Goal: Transaction & Acquisition: Purchase product/service

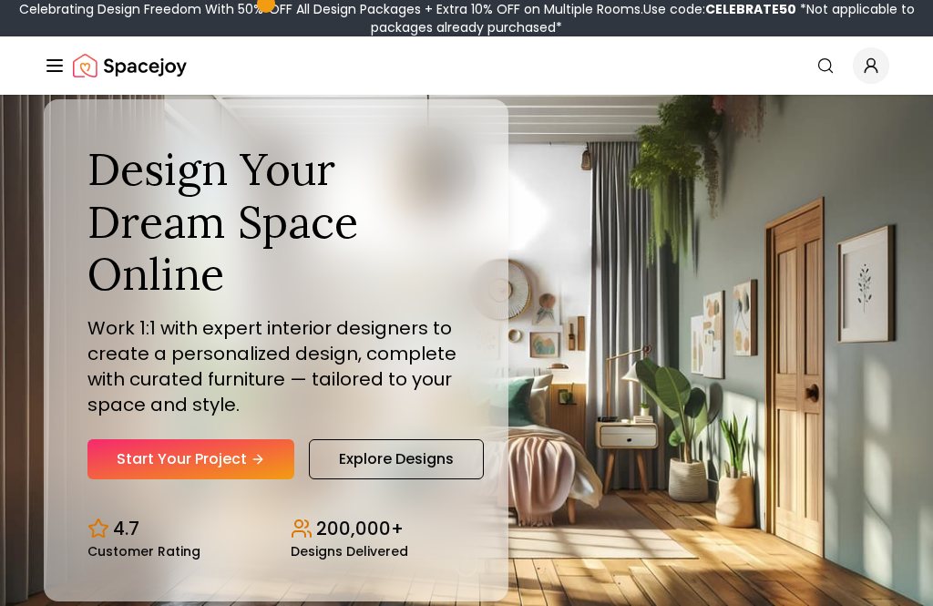
click at [221, 472] on link "Start Your Project" at bounding box center [190, 459] width 207 height 40
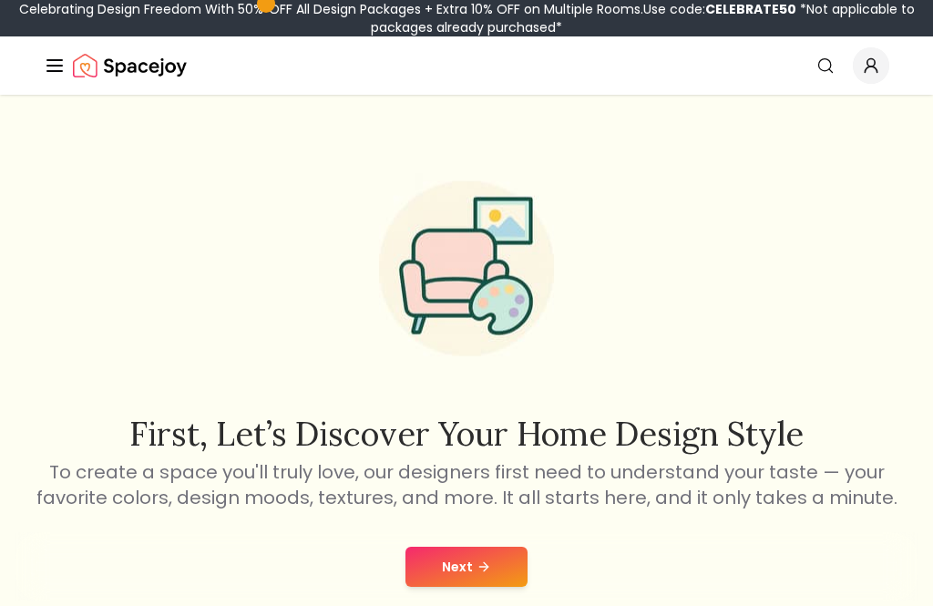
click at [498, 555] on button "Next" at bounding box center [466, 567] width 122 height 40
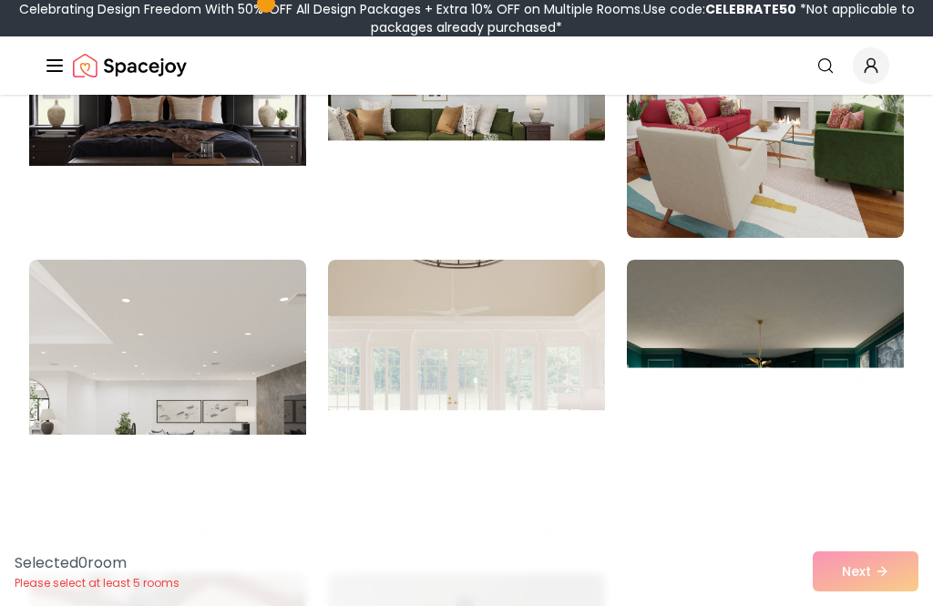
scroll to position [3776, 0]
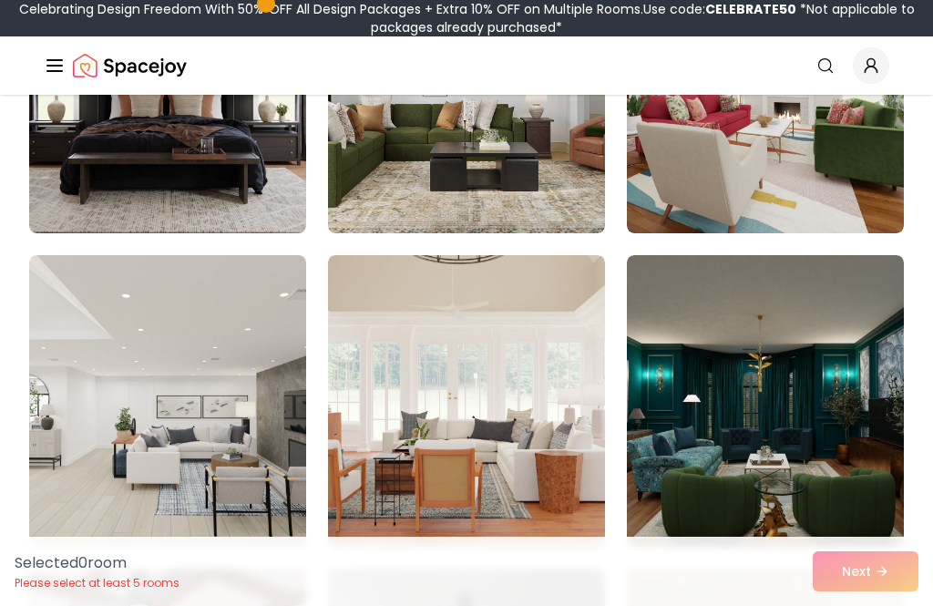
click at [837, 383] on img at bounding box center [765, 401] width 277 height 292
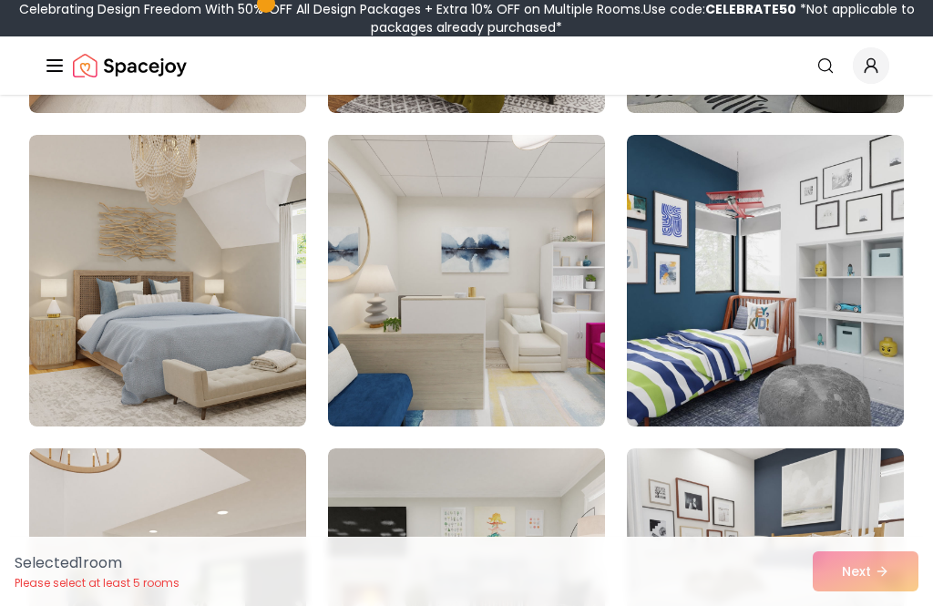
scroll to position [2951, 0]
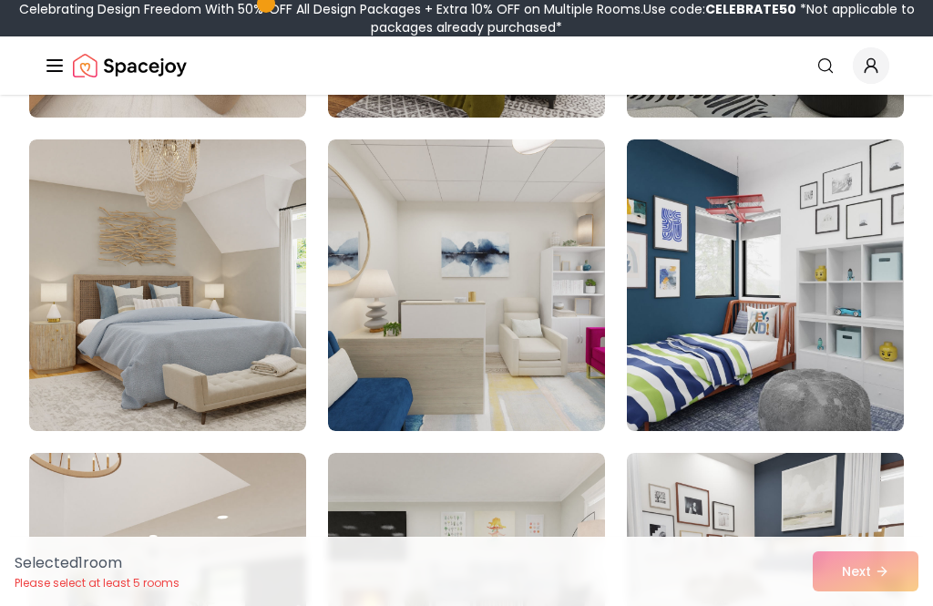
click at [90, 210] on img at bounding box center [167, 285] width 277 height 292
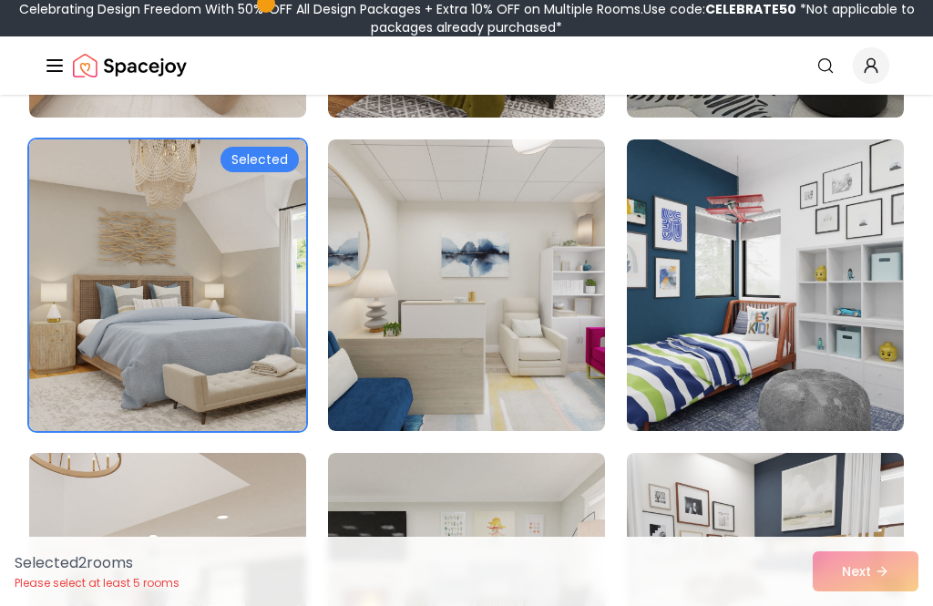
click at [108, 220] on img at bounding box center [167, 285] width 277 height 292
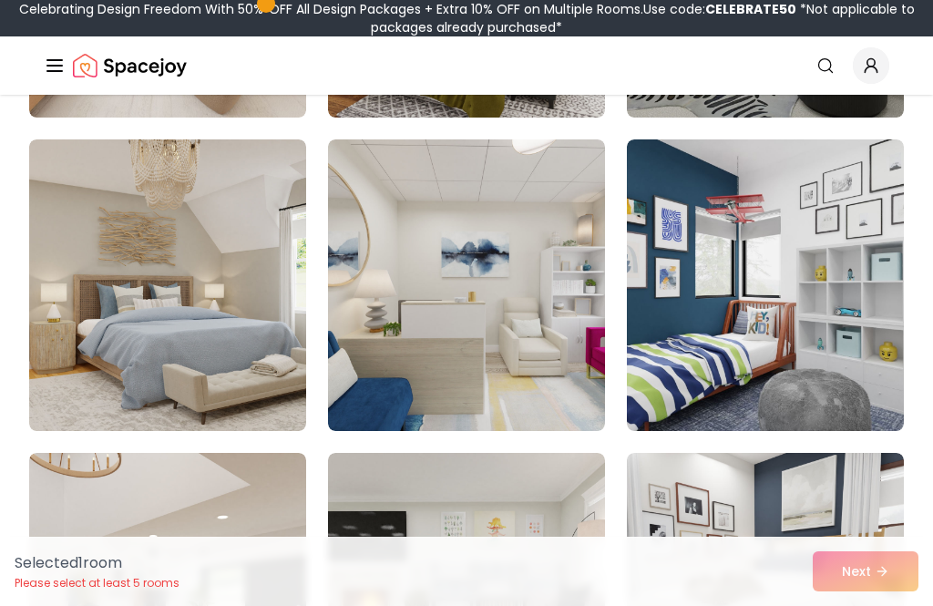
click at [923, 589] on div "Selected 1 room Please select at least 5 rooms Next" at bounding box center [466, 571] width 933 height 69
click at [582, 329] on img at bounding box center [466, 285] width 277 height 292
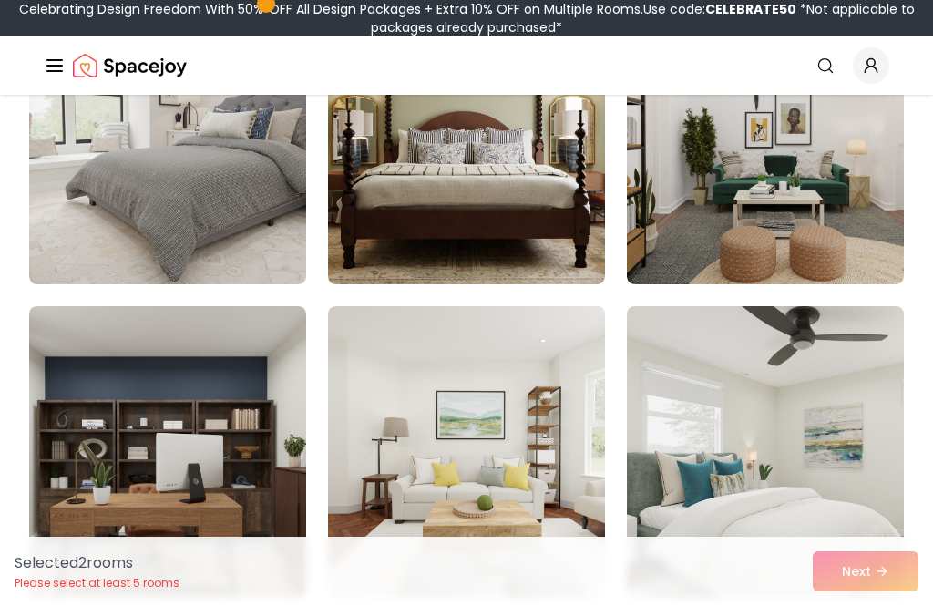
click at [101, 393] on img at bounding box center [167, 452] width 277 height 292
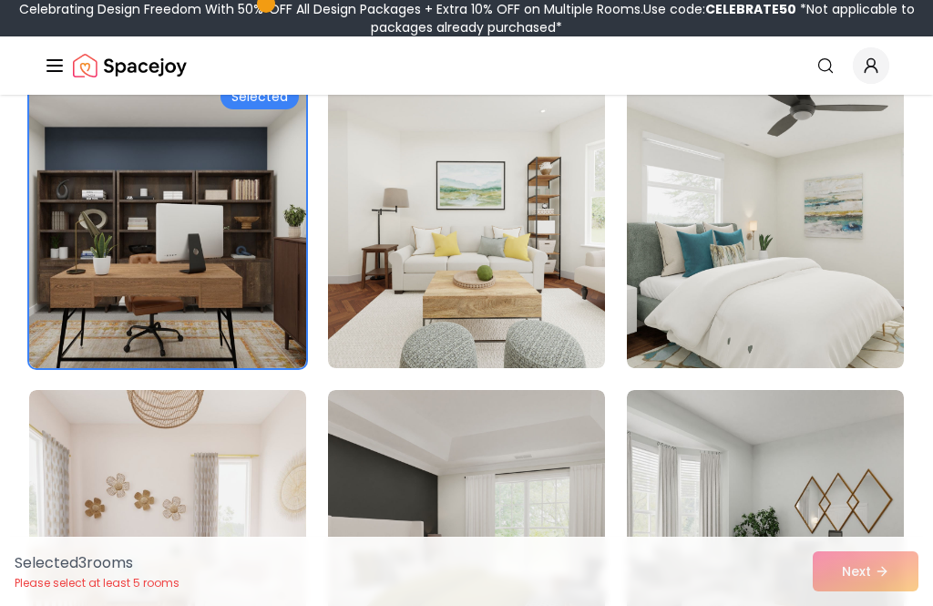
scroll to position [2456, 0]
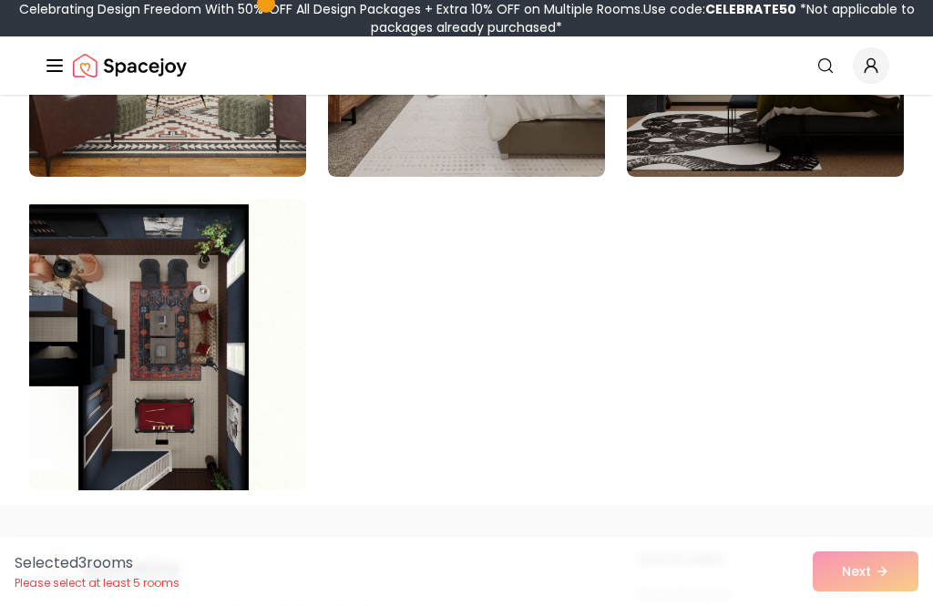
click at [100, 301] on img at bounding box center [167, 345] width 277 height 292
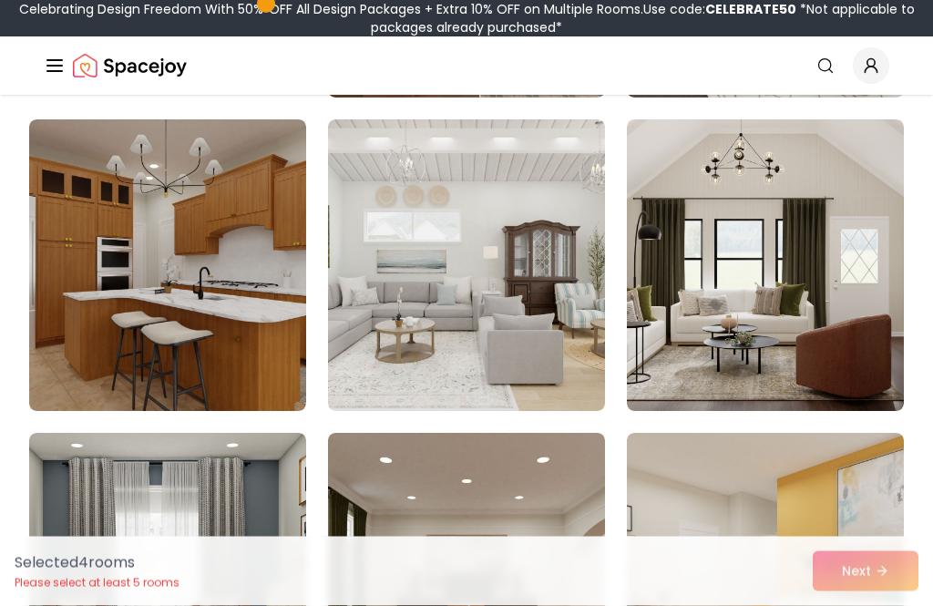
scroll to position [8599, 0]
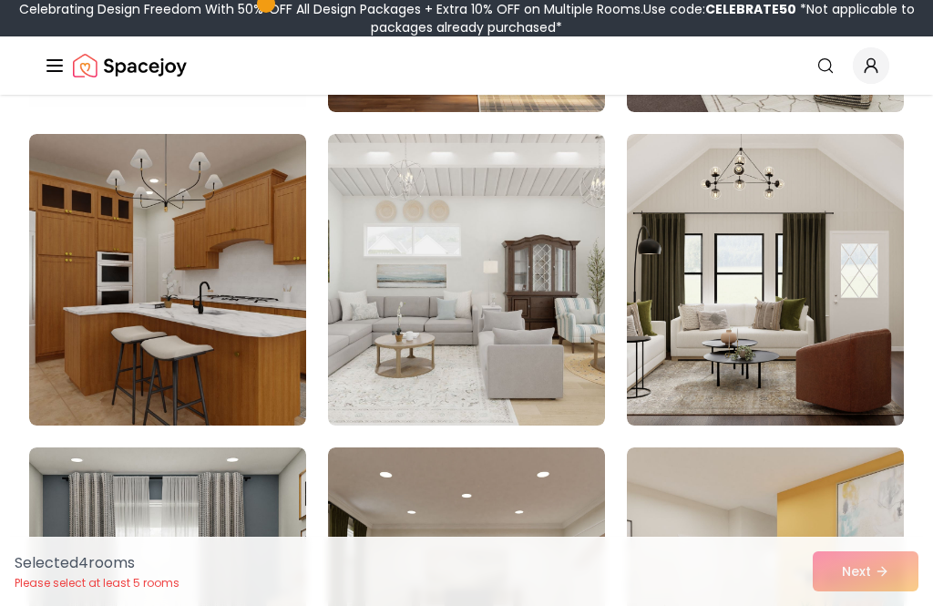
click at [882, 569] on div "Selected 4 room s Please select at least 5 rooms Next" at bounding box center [466, 571] width 933 height 69
click at [857, 555] on div "Selected 4 room s Please select at least 5 rooms Next" at bounding box center [466, 571] width 933 height 69
click at [860, 576] on div "Selected 4 room s Please select at least 5 rooms Next" at bounding box center [466, 571] width 933 height 69
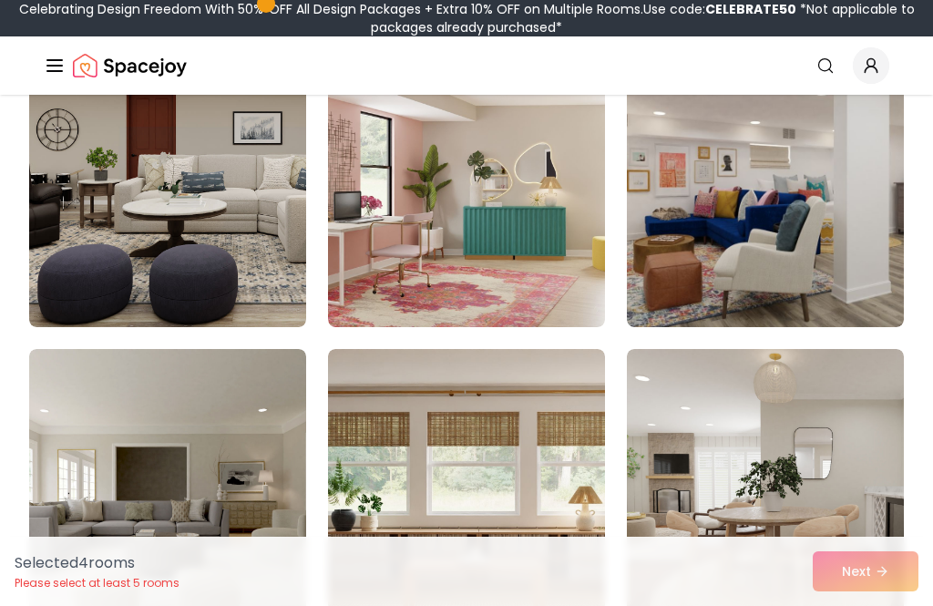
scroll to position [4868, 0]
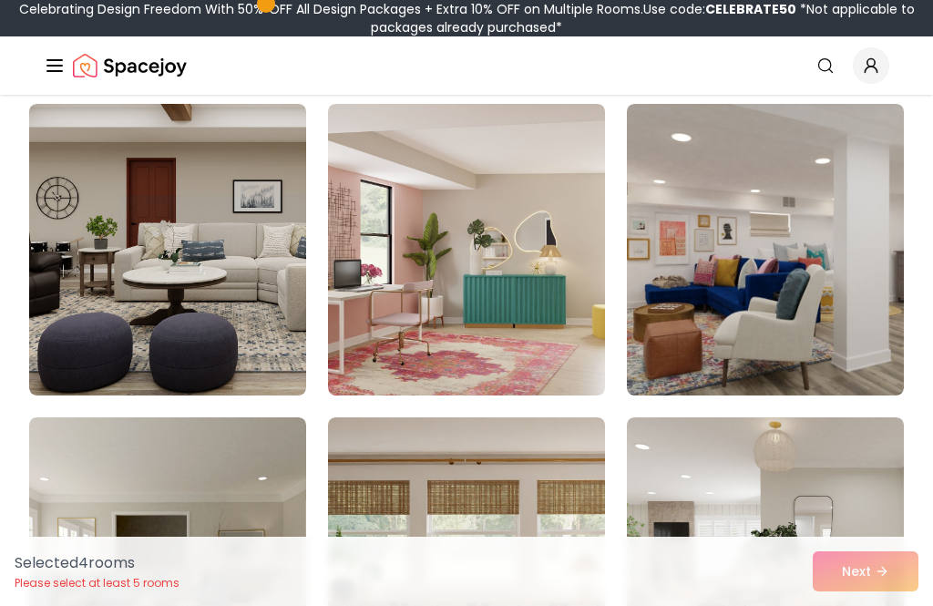
click at [104, 151] on img at bounding box center [167, 250] width 277 height 292
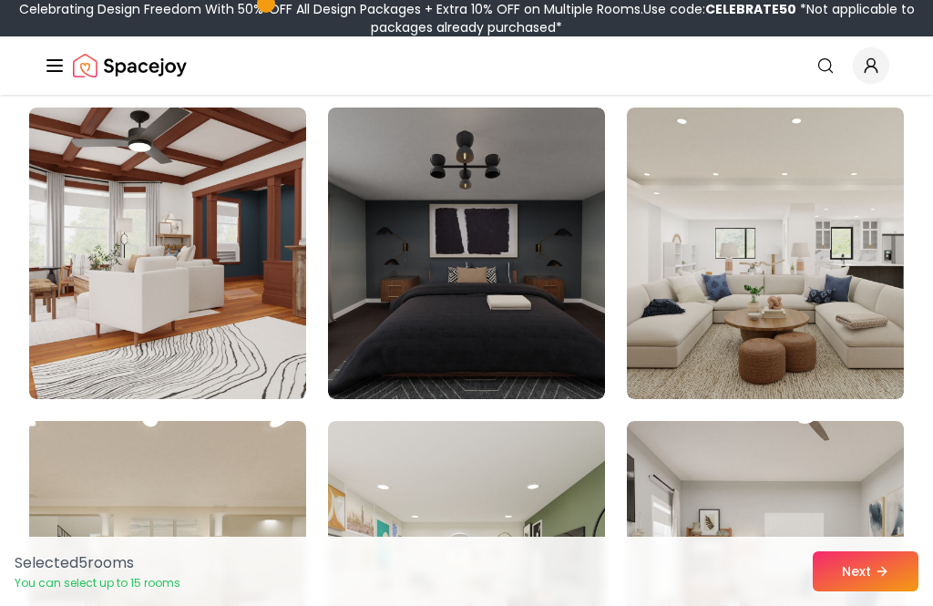
scroll to position [4236, 0]
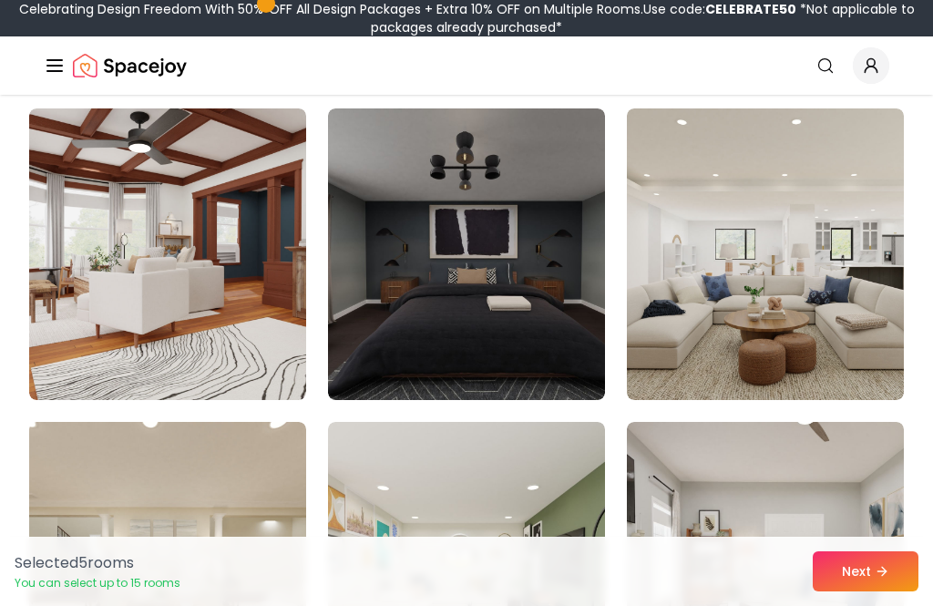
click at [507, 292] on img at bounding box center [466, 254] width 277 height 292
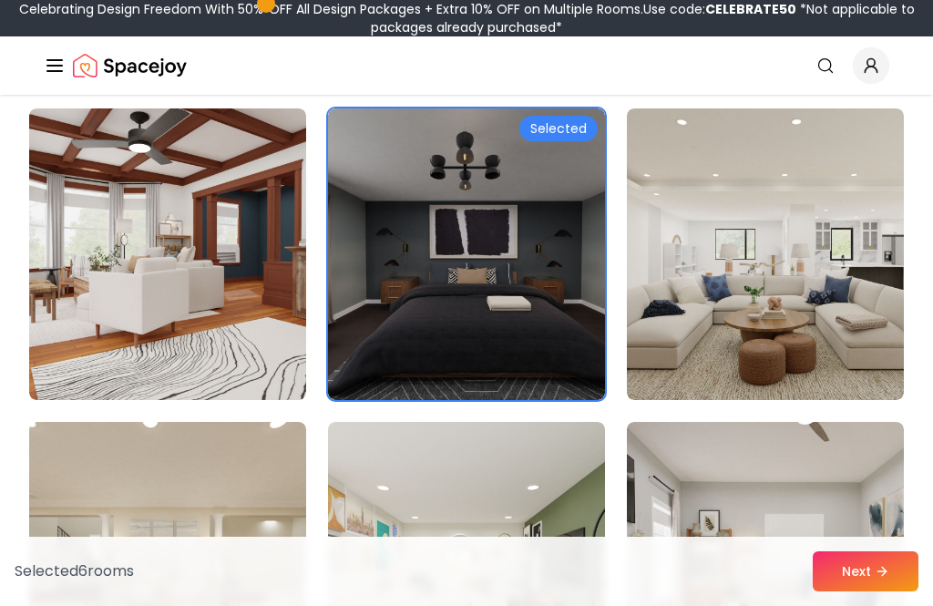
click at [872, 571] on button "Next" at bounding box center [866, 571] width 106 height 40
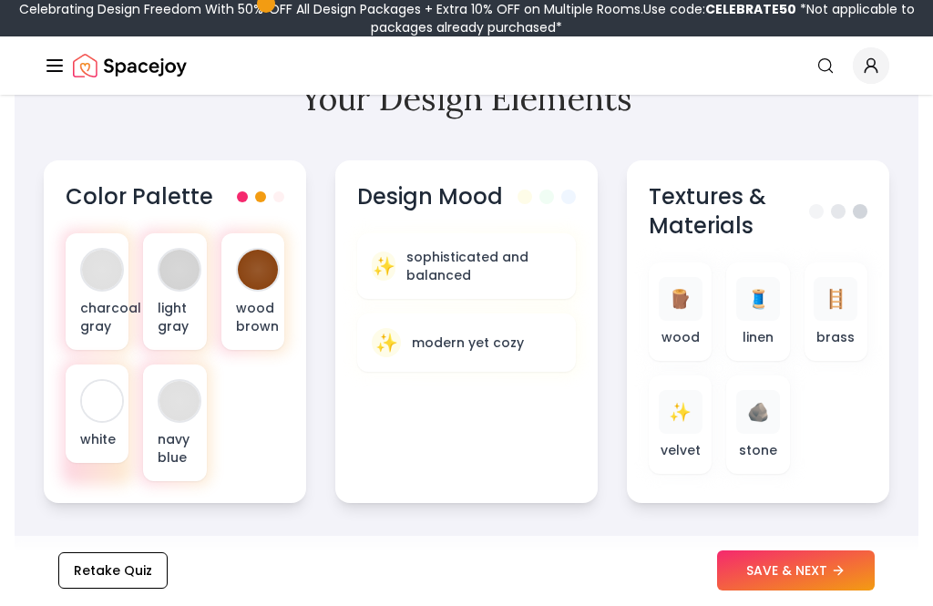
scroll to position [714, 0]
click at [824, 591] on button "SAVE & NEXT" at bounding box center [796, 571] width 158 height 40
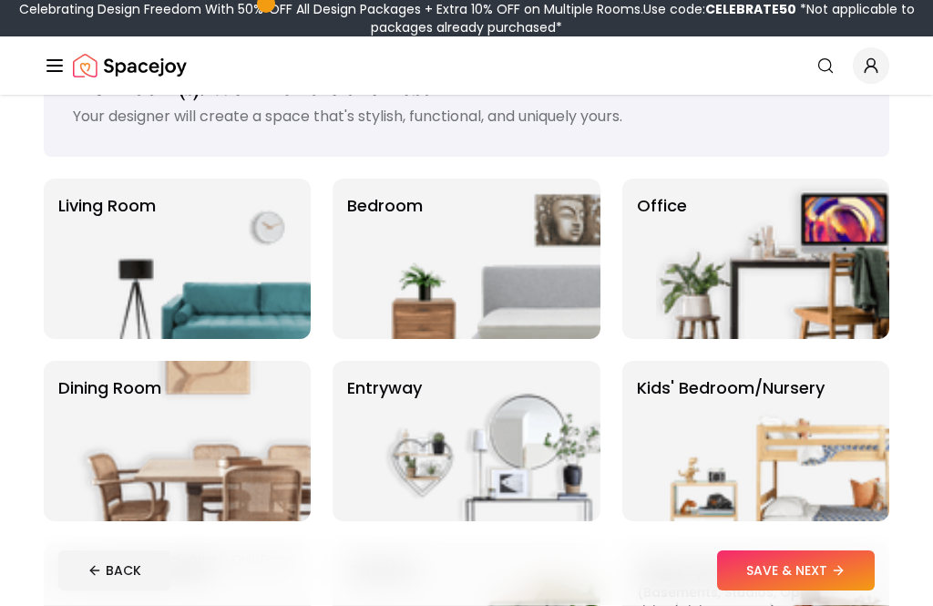
scroll to position [70, 0]
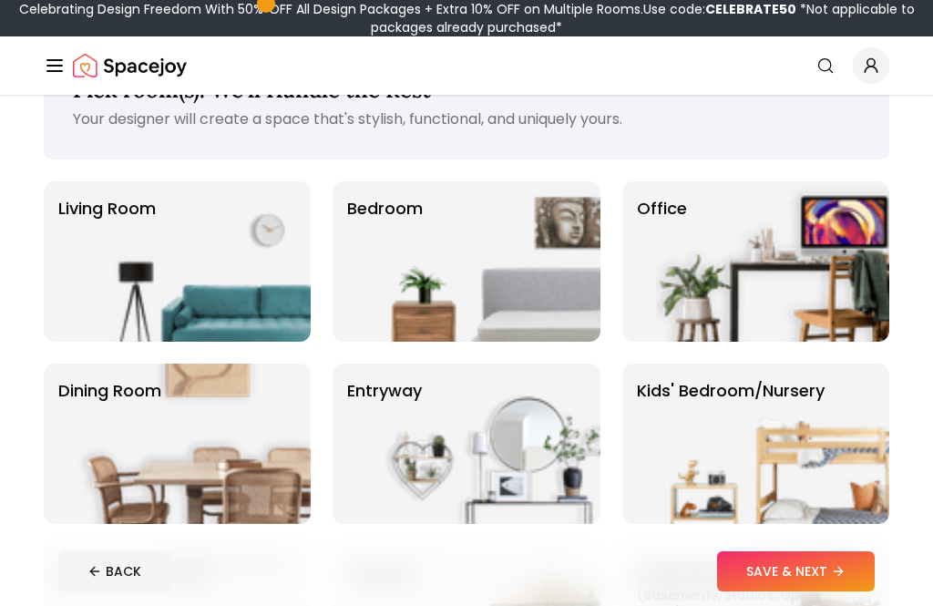
click at [181, 224] on img at bounding box center [193, 261] width 233 height 160
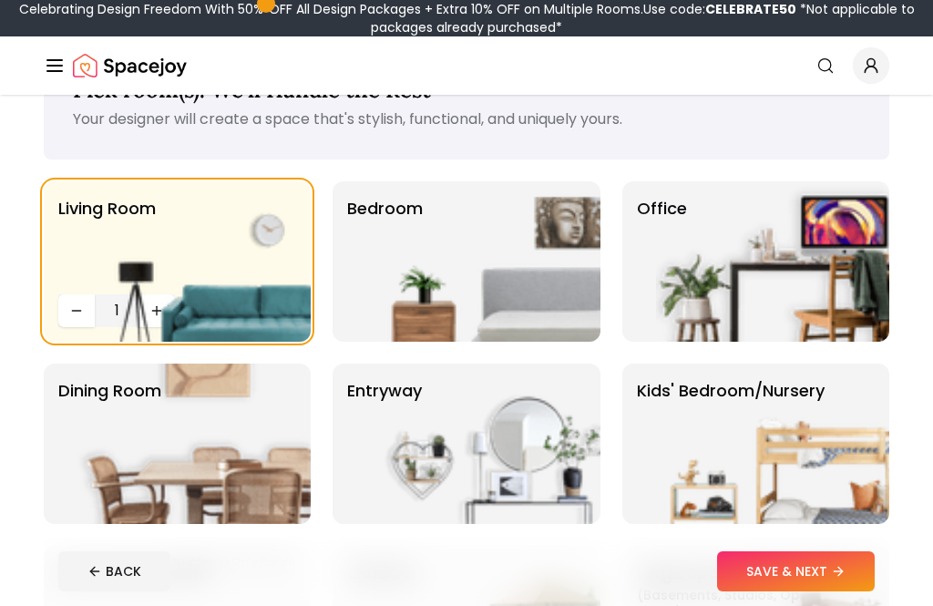
click at [499, 291] on img at bounding box center [483, 261] width 233 height 160
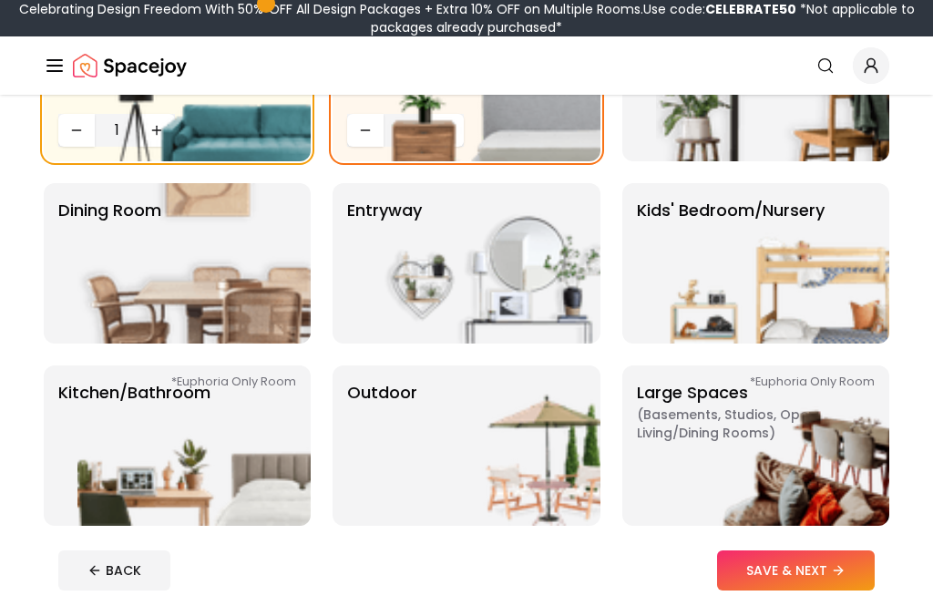
scroll to position [251, 0]
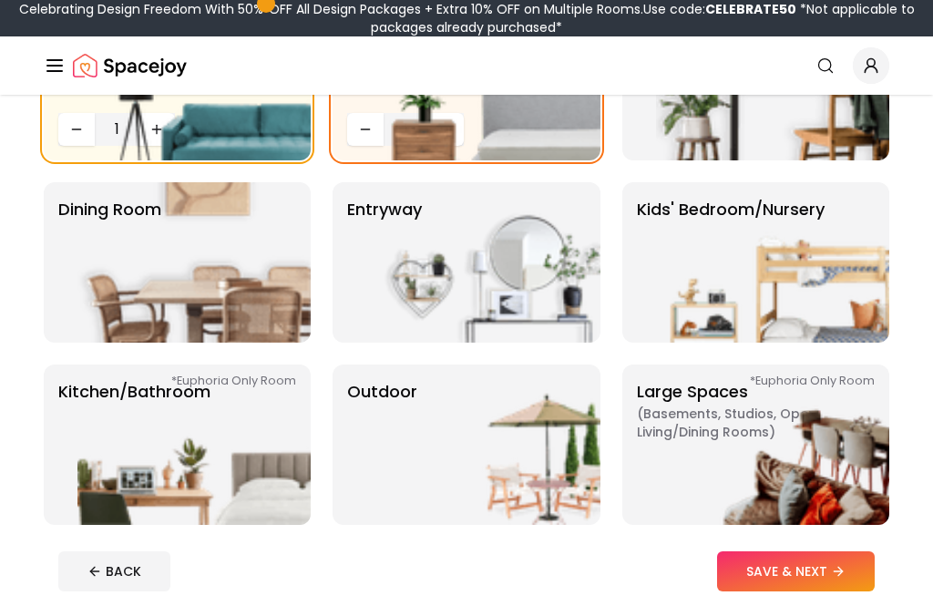
click at [81, 217] on img at bounding box center [193, 262] width 233 height 160
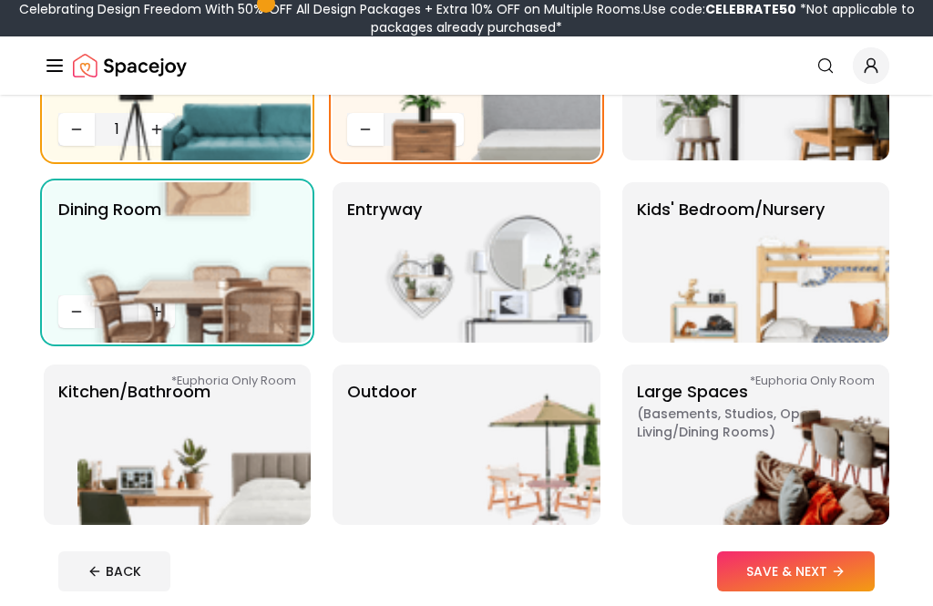
click at [226, 449] on img at bounding box center [193, 444] width 233 height 160
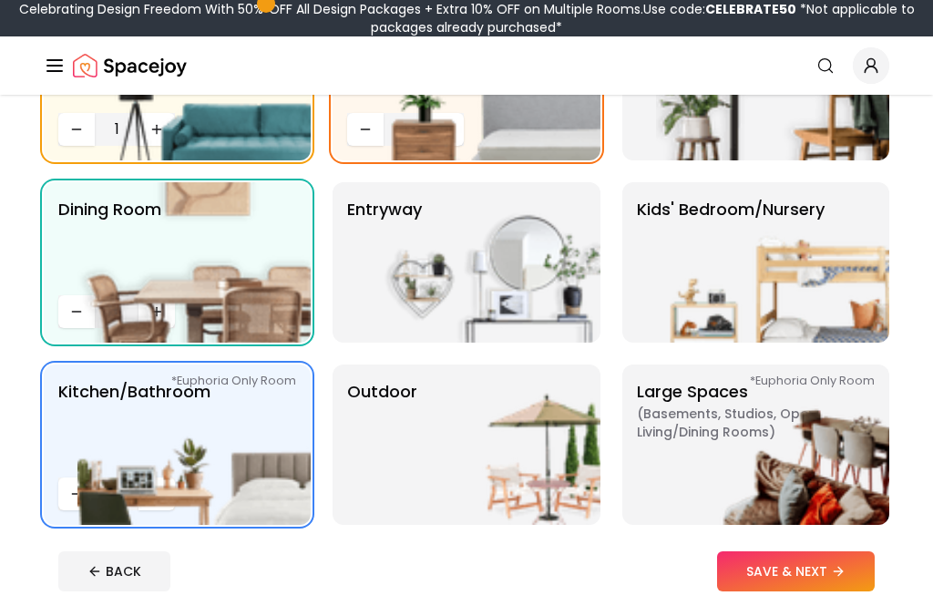
click at [810, 441] on img at bounding box center [772, 444] width 233 height 160
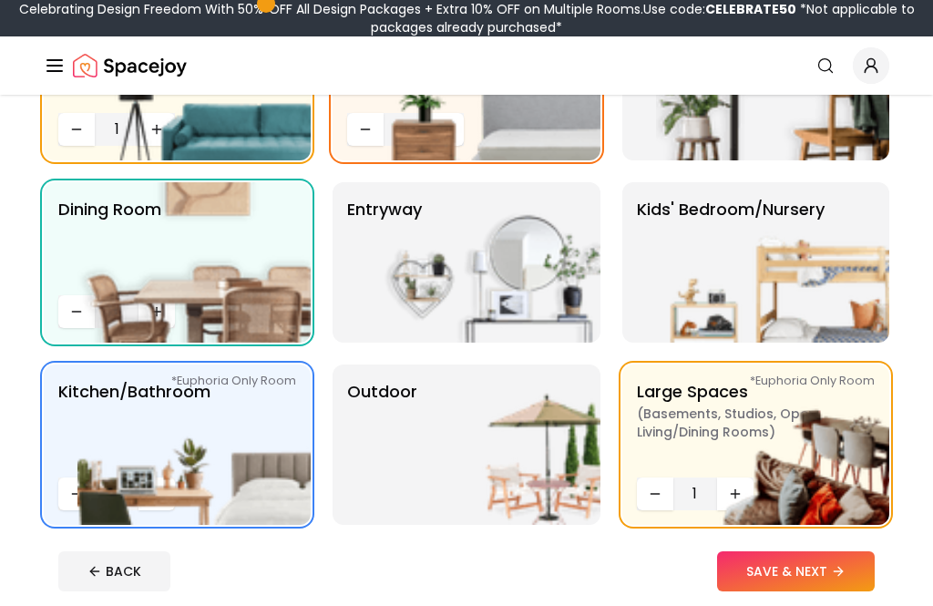
click at [825, 582] on button "SAVE & NEXT" at bounding box center [796, 571] width 158 height 40
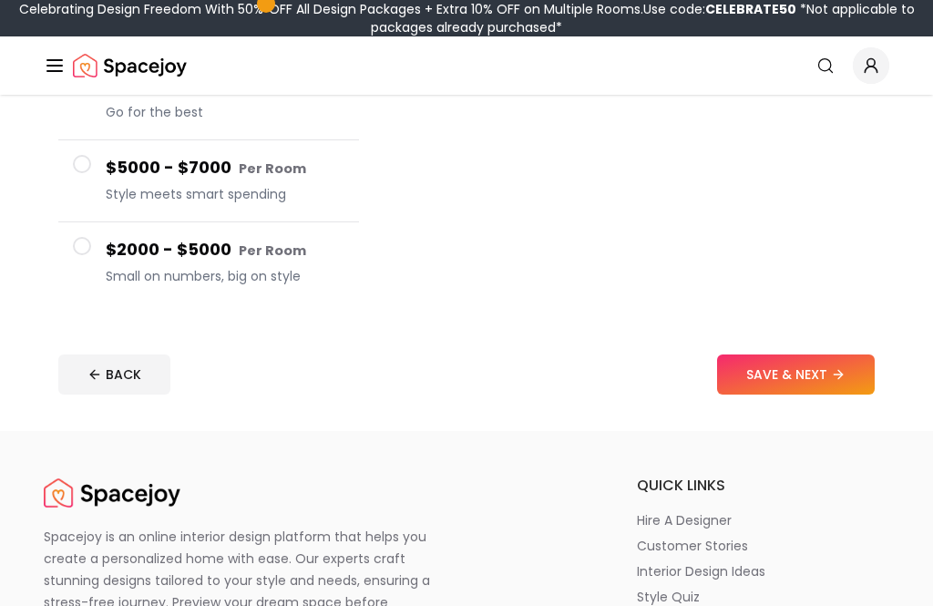
scroll to position [369, 0]
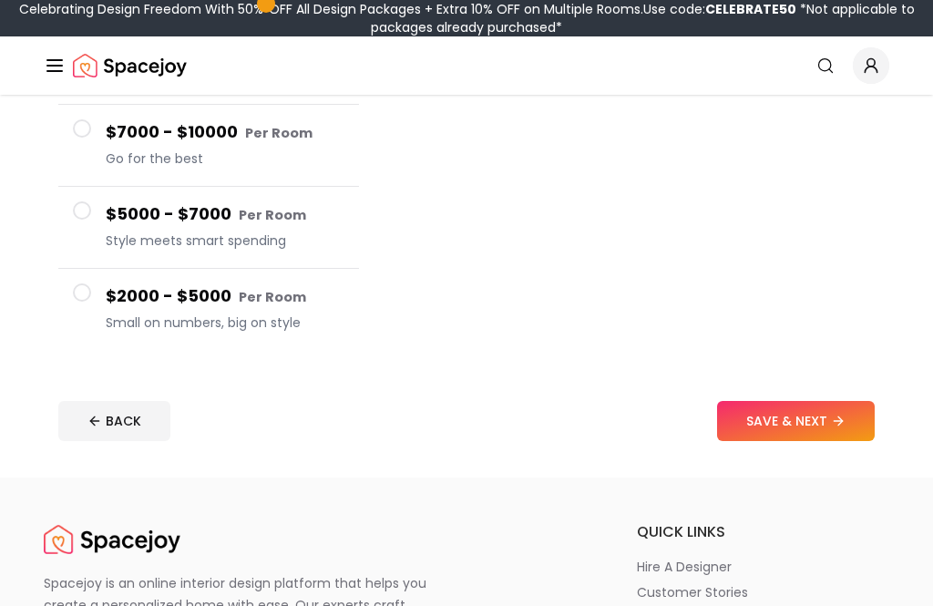
click at [91, 200] on button "$5000 - $7000 Per Room Style meets smart spending" at bounding box center [208, 228] width 301 height 82
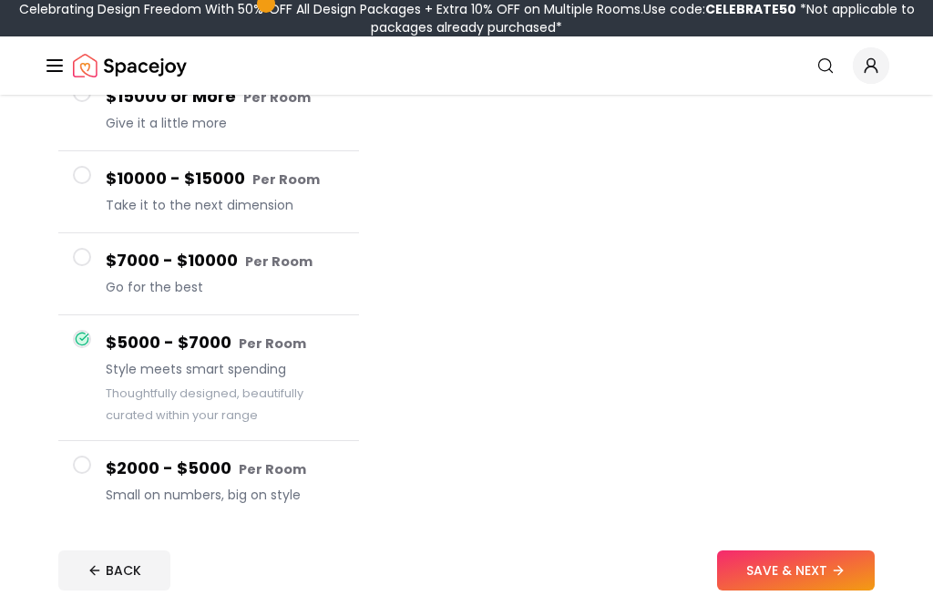
scroll to position [200, 0]
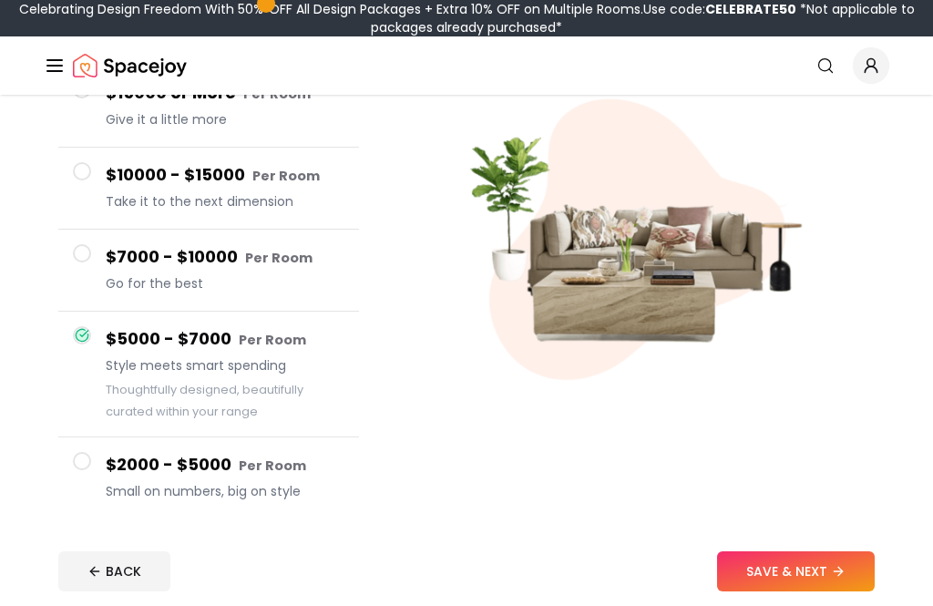
click at [106, 241] on button "$7000 - $10000 Per Room Go for the best" at bounding box center [208, 271] width 301 height 82
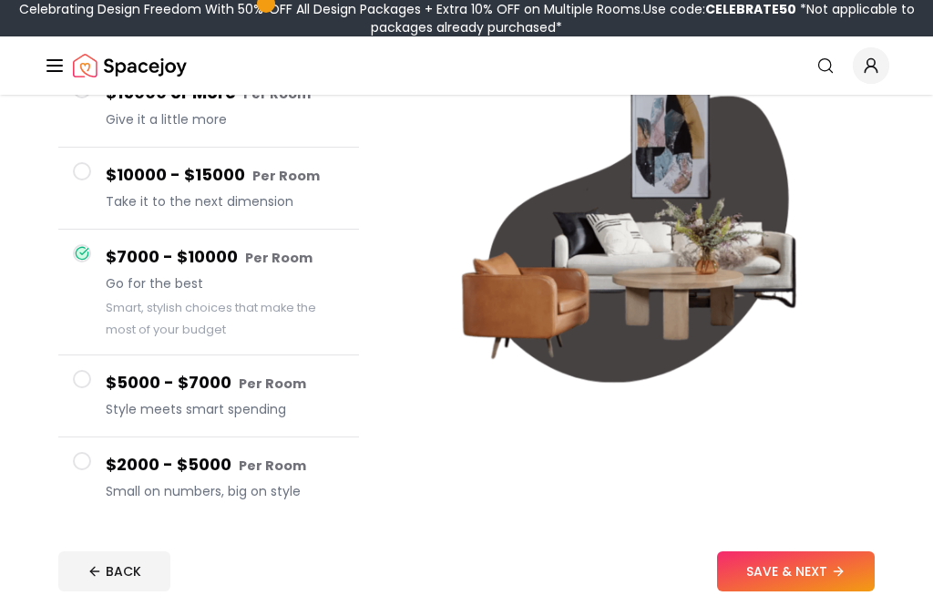
click at [91, 197] on button "$10000 - $15000 Per Room Take it to the next dimension" at bounding box center [208, 189] width 301 height 82
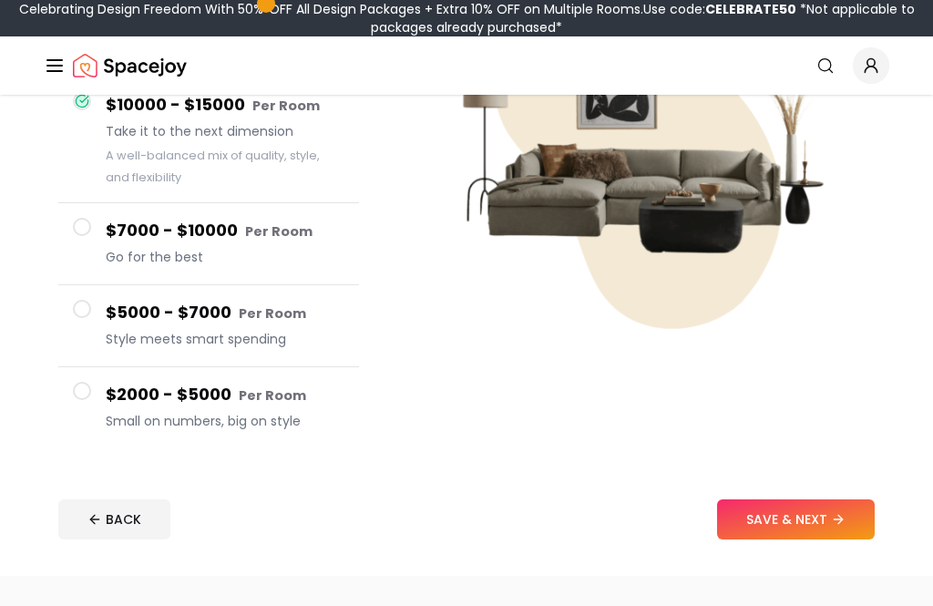
click at [138, 299] on button "$5000 - $7000 Per Room Style meets smart spending" at bounding box center [208, 327] width 301 height 82
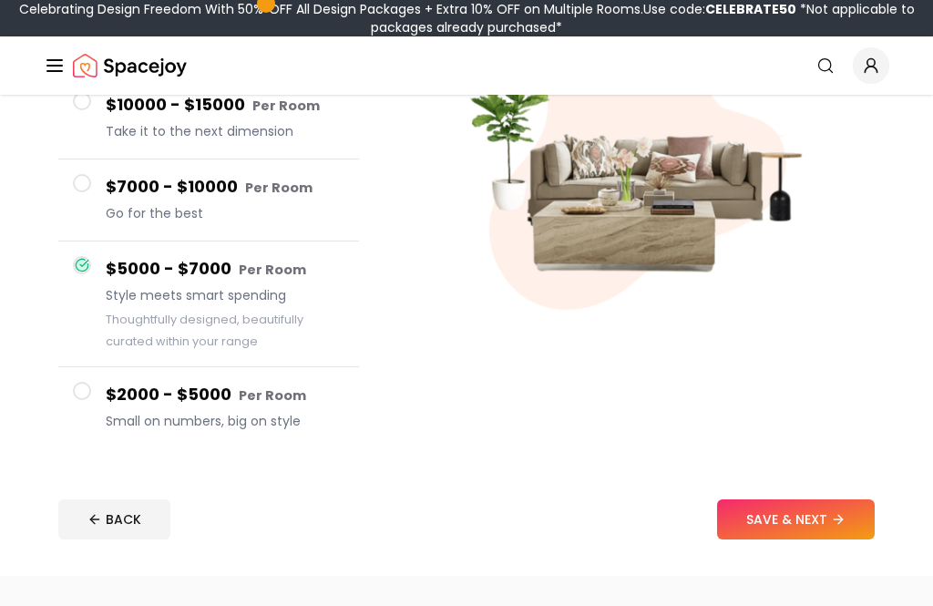
click at [819, 511] on button "SAVE & NEXT" at bounding box center [796, 519] width 158 height 40
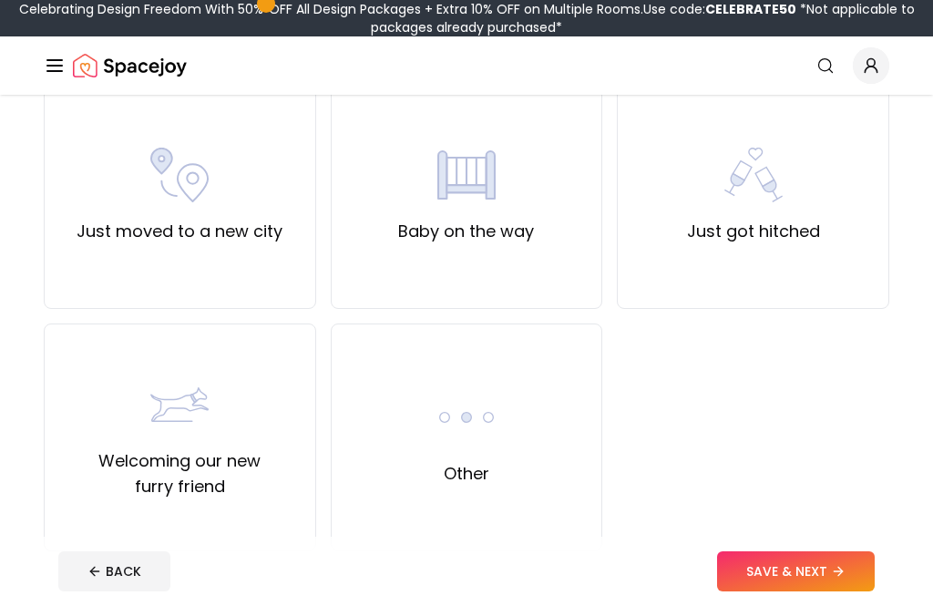
scroll to position [654, 0]
click at [896, 605] on div "Why Are You Decorating? Tell us what’s driving your design choices so we can cr…" at bounding box center [466, 53] width 933 height 1225
click at [587, 475] on div "Other" at bounding box center [467, 437] width 272 height 228
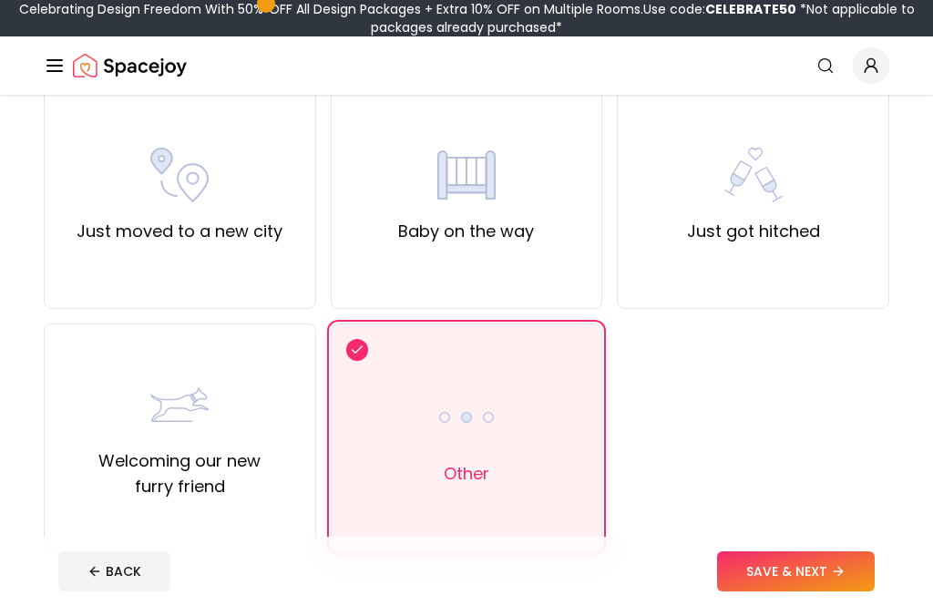
click at [813, 591] on button "SAVE & NEXT" at bounding box center [796, 571] width 158 height 40
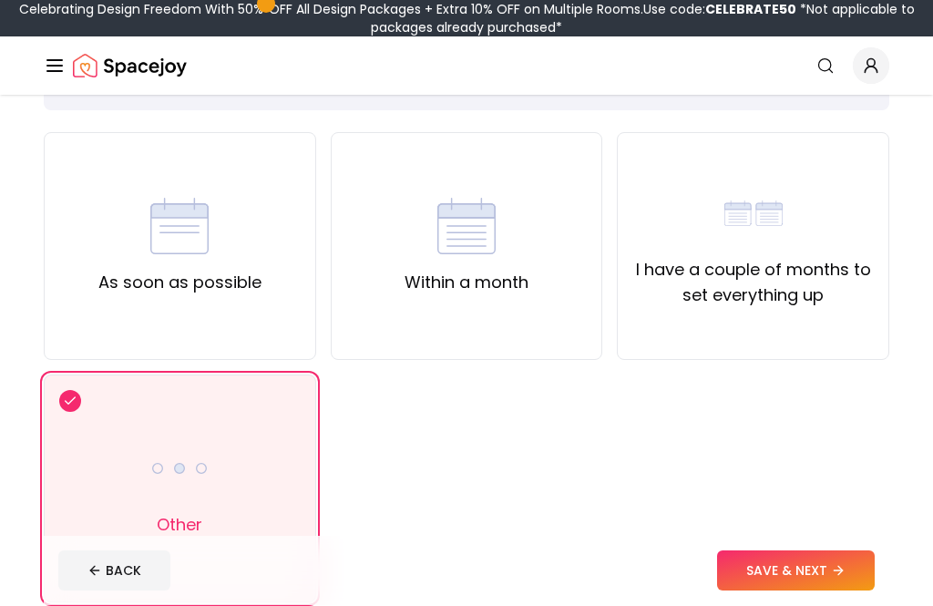
scroll to position [119, 0]
click at [813, 306] on label "I have a couple of months to set everything up" at bounding box center [752, 282] width 241 height 51
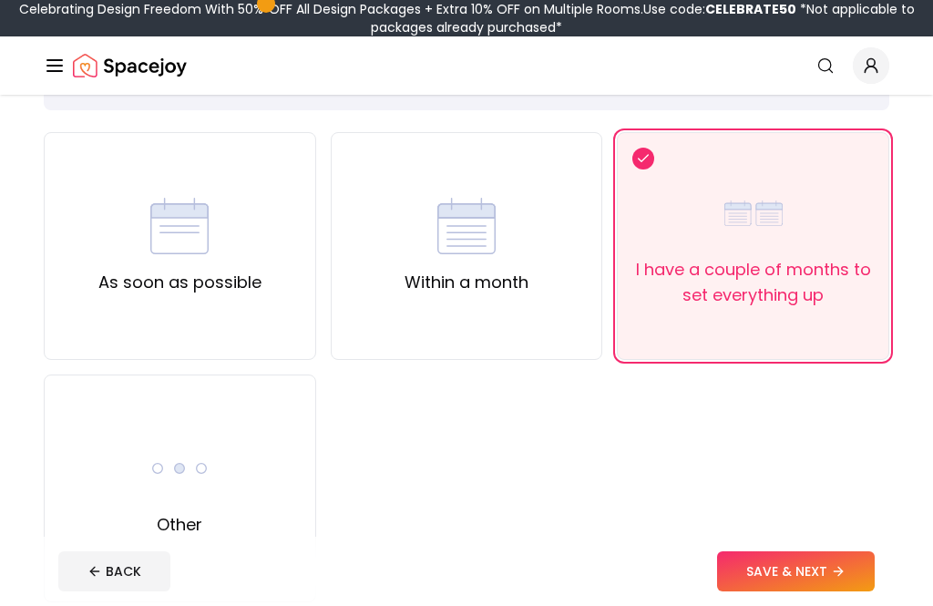
click at [798, 591] on button "SAVE & NEXT" at bounding box center [796, 571] width 158 height 40
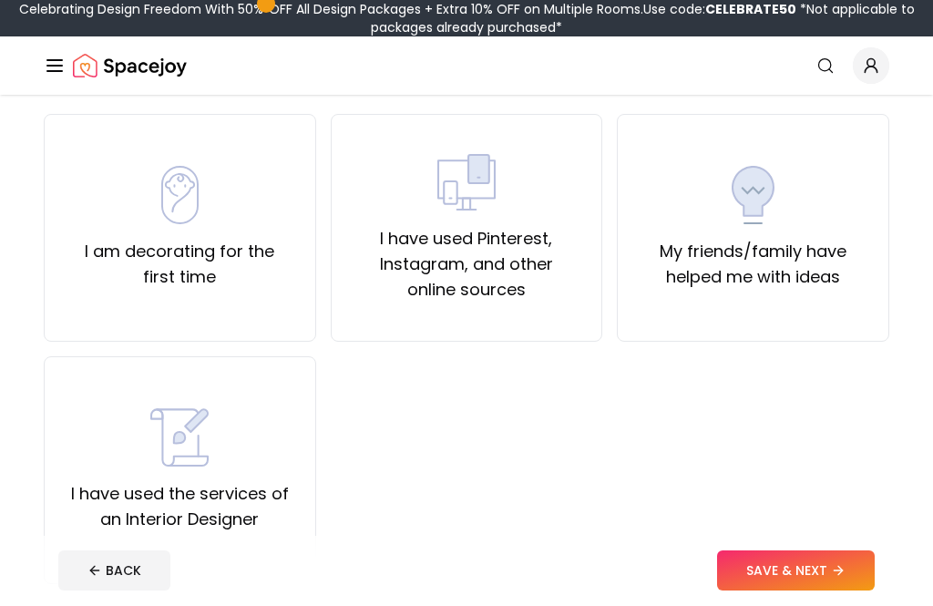
scroll to position [135, 0]
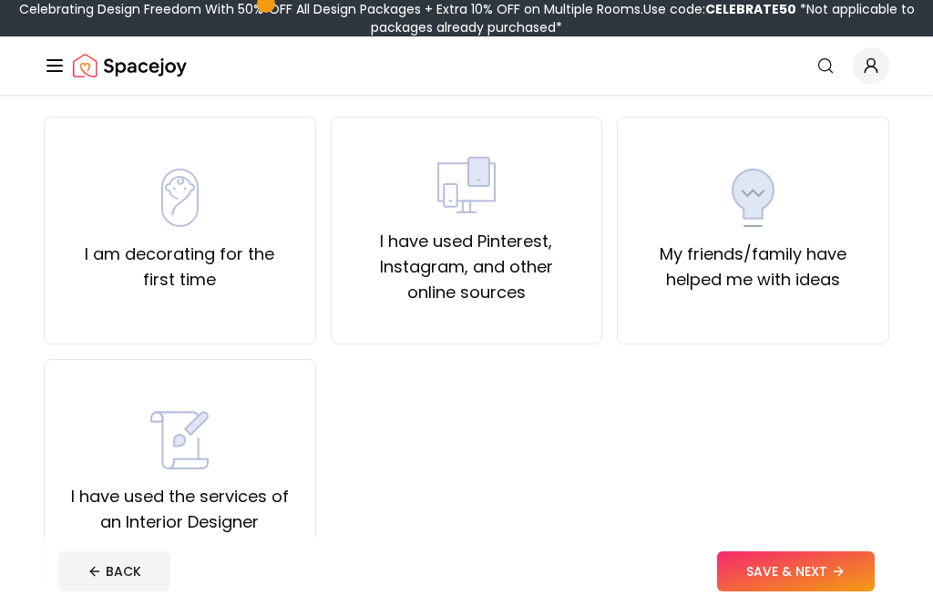
click at [139, 196] on div "I am decorating for the first time" at bounding box center [179, 231] width 241 height 124
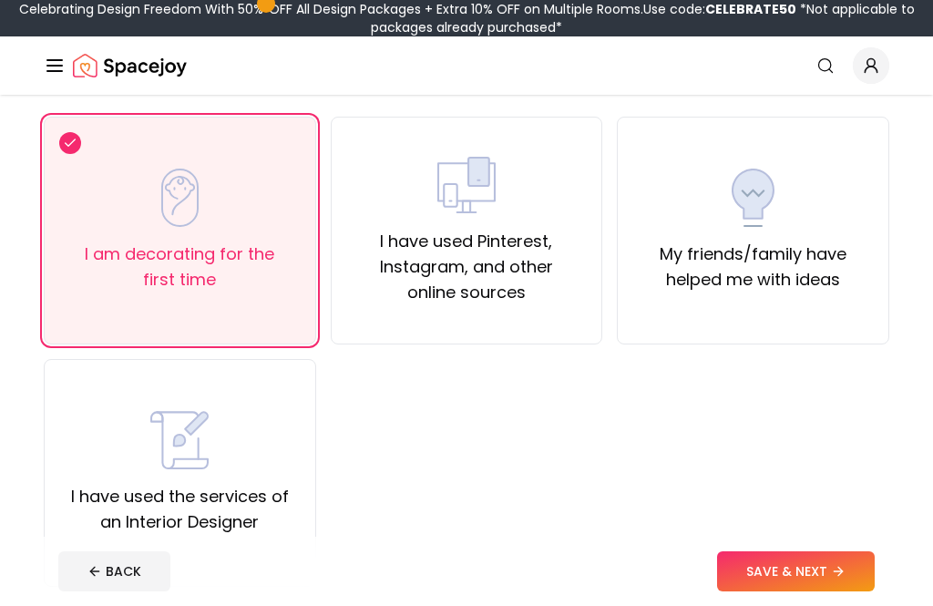
click at [536, 294] on label "I have used Pinterest, Instagram, and other online sources" at bounding box center [466, 267] width 241 height 77
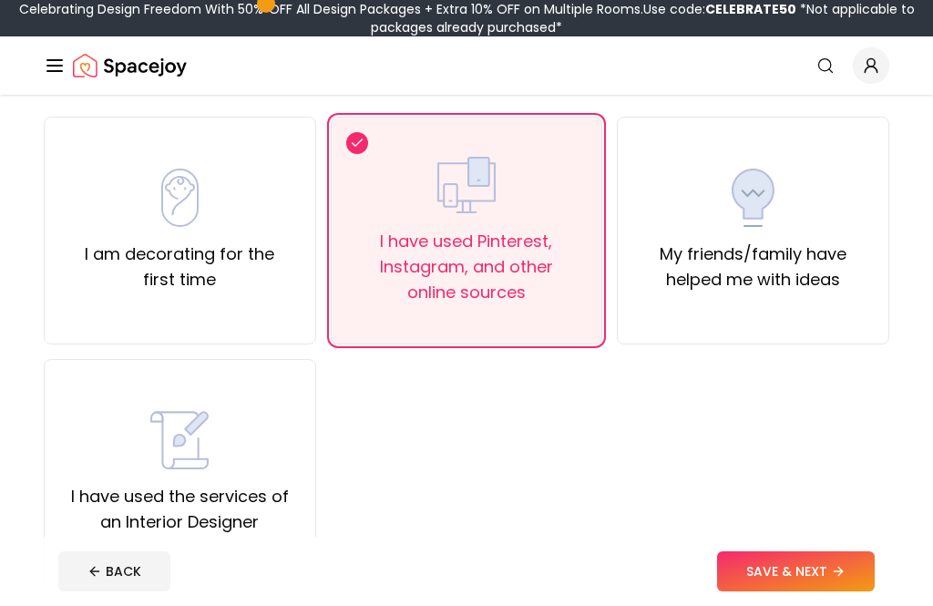
click at [795, 591] on button "SAVE & NEXT" at bounding box center [796, 571] width 158 height 40
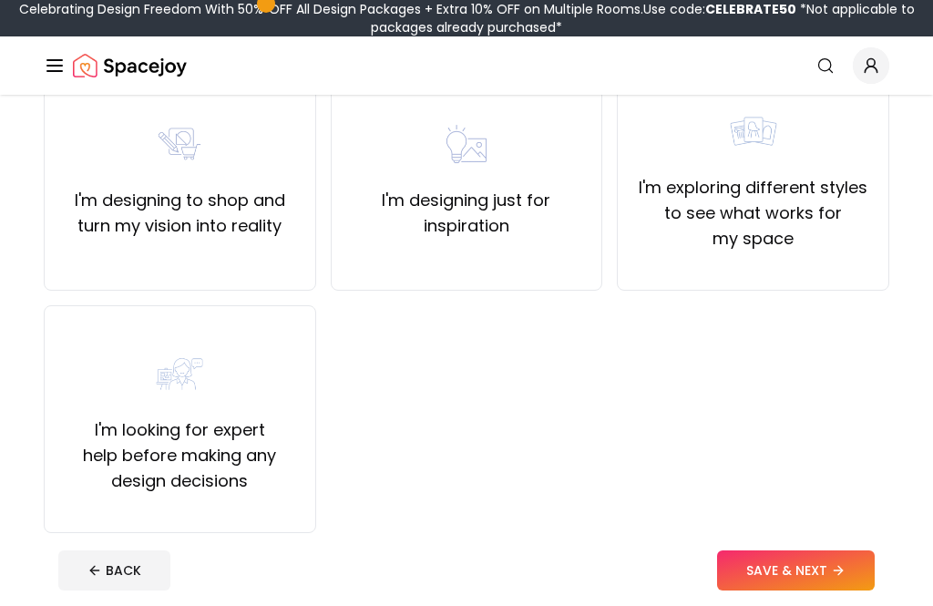
scroll to position [199, 0]
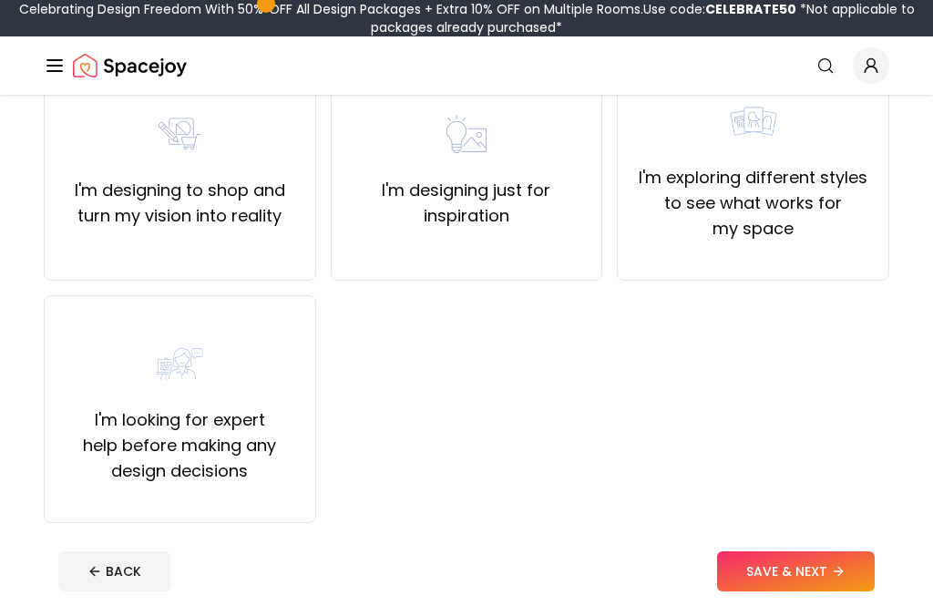
click at [779, 203] on label "I'm exploring different styles to see what works for my space" at bounding box center [752, 203] width 241 height 77
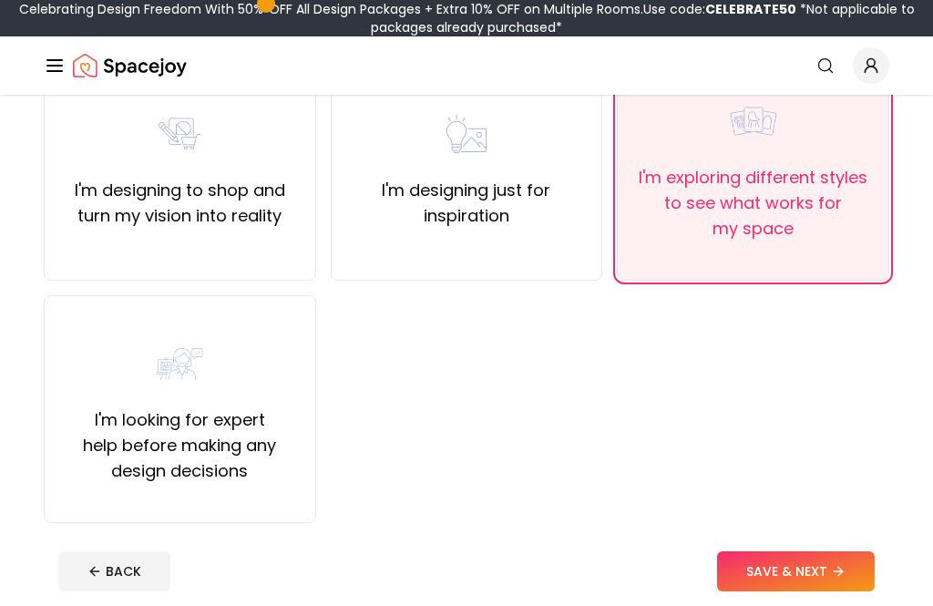
click at [830, 576] on button "SAVE & NEXT" at bounding box center [796, 571] width 158 height 40
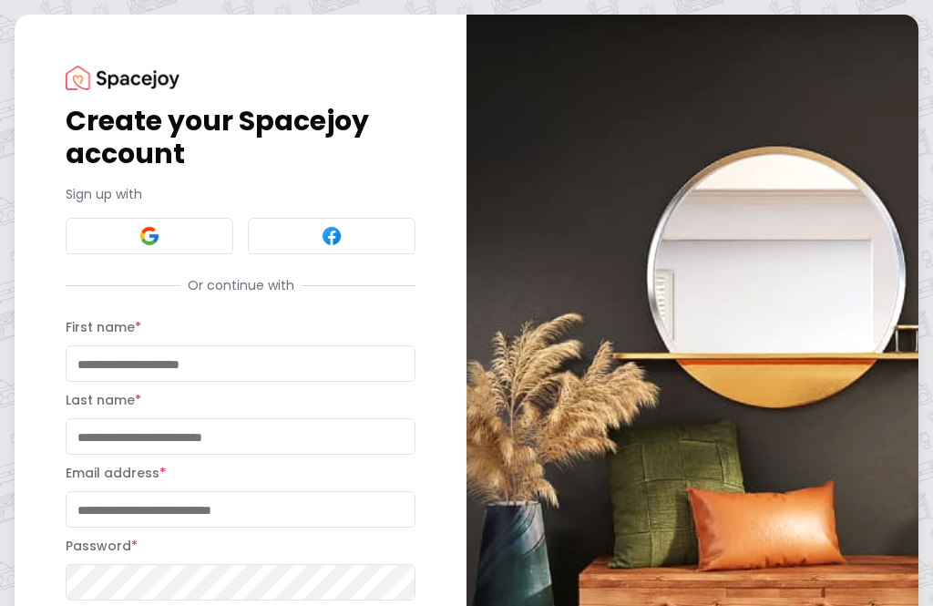
click at [345, 364] on input "First name *" at bounding box center [241, 363] width 350 height 36
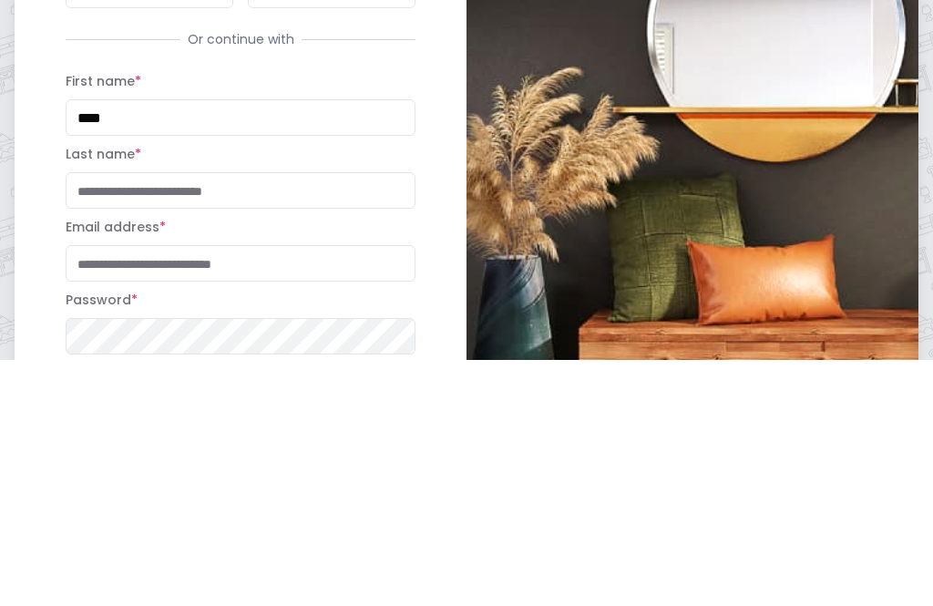
type input "****"
click at [285, 418] on input "Last name *" at bounding box center [241, 436] width 350 height 36
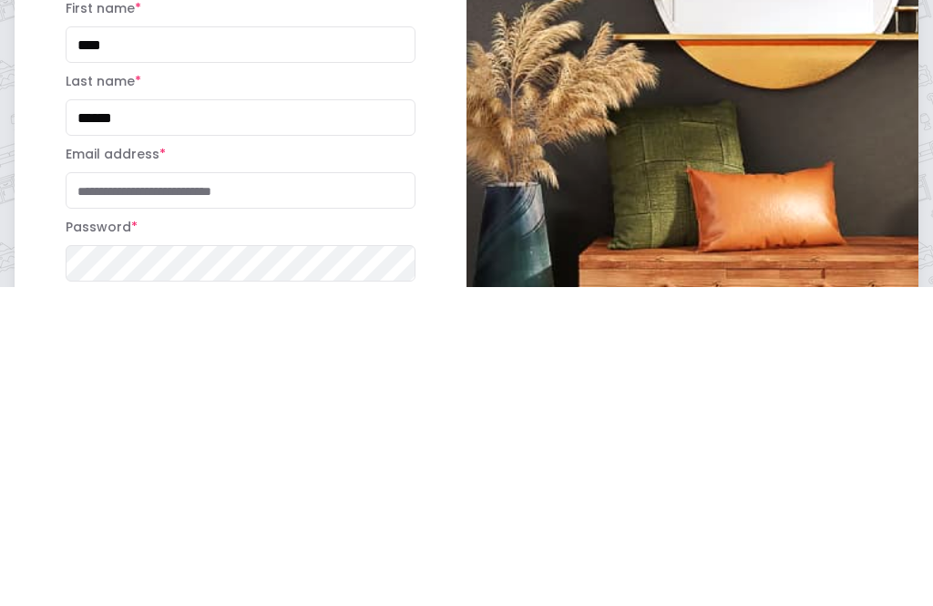
type input "******"
click at [82, 345] on input "****" at bounding box center [241, 363] width 350 height 36
type input "********"
click at [256, 491] on input "Email address *" at bounding box center [241, 509] width 350 height 36
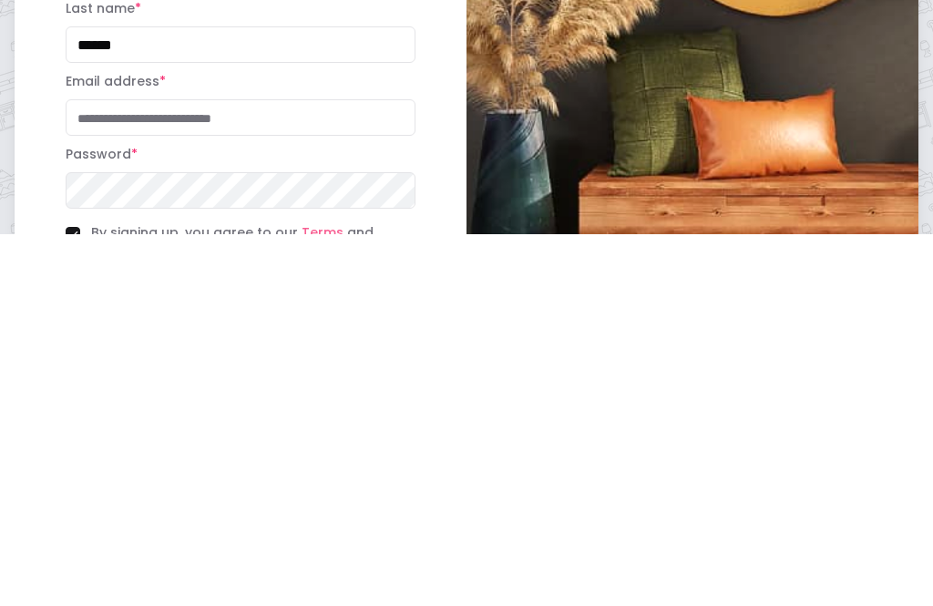
type input "**********"
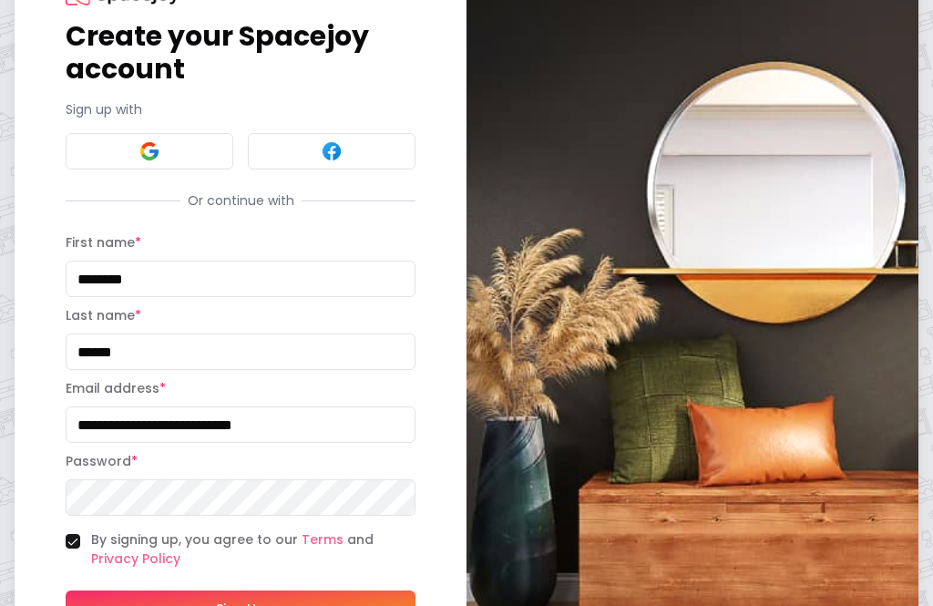
scroll to position [136, 0]
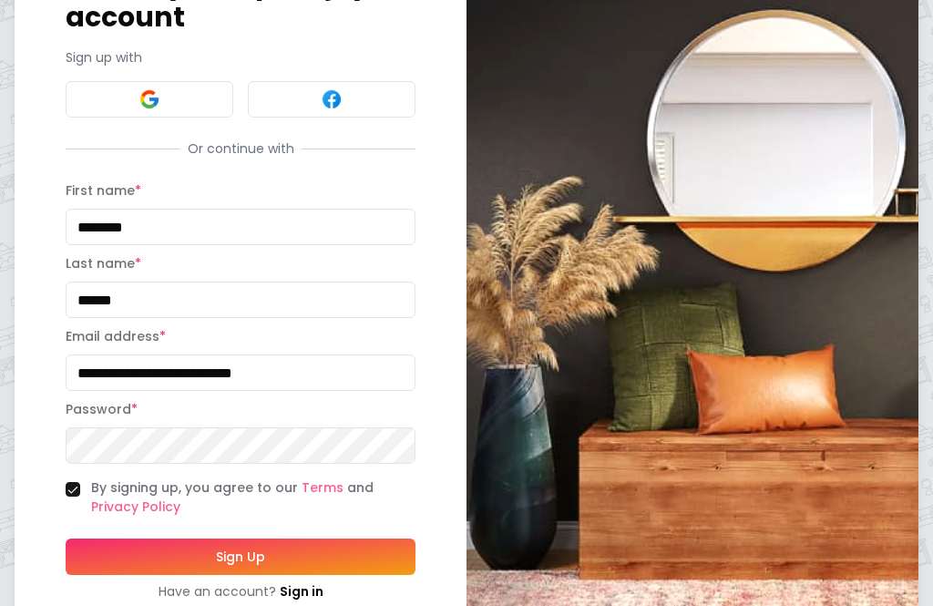
click at [335, 540] on button "Sign Up" at bounding box center [241, 557] width 350 height 36
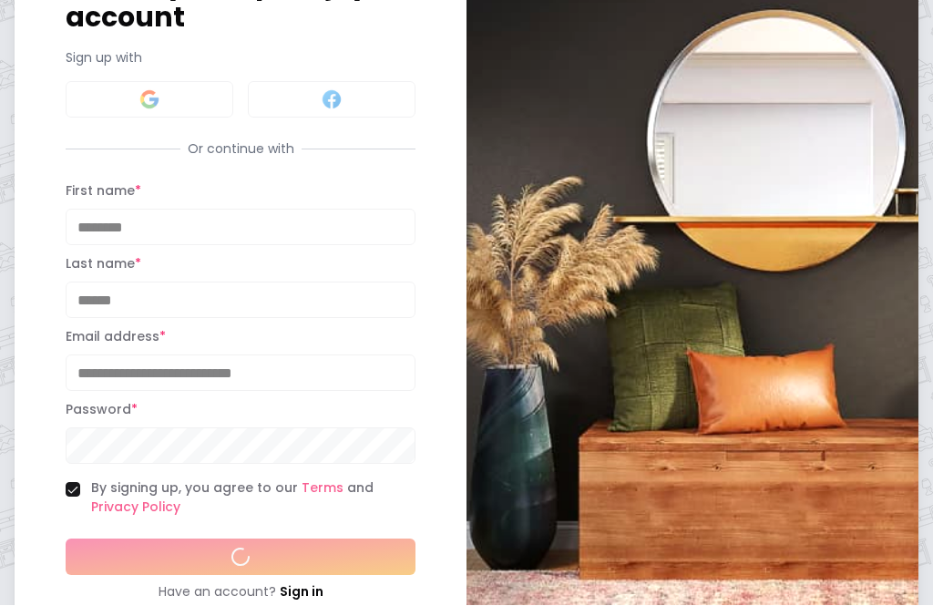
scroll to position [137, 0]
